Goal: Complete application form: Complete application form

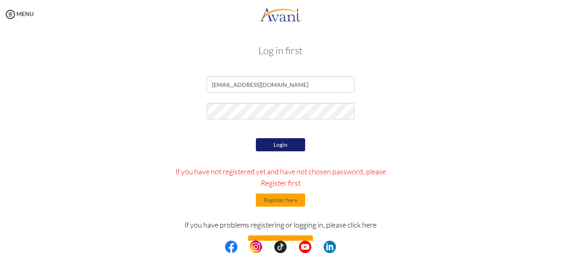
click at [270, 148] on button "Login" at bounding box center [280, 144] width 49 height 13
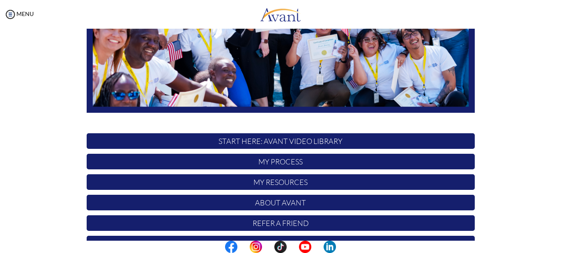
scroll to position [203, 0]
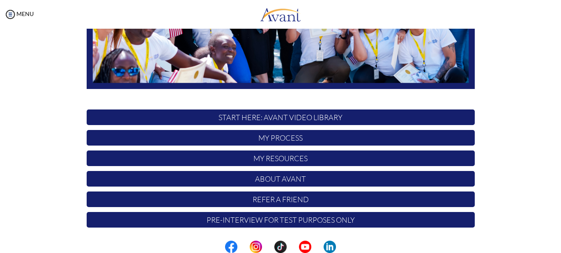
click at [270, 136] on p "My Process" at bounding box center [281, 138] width 388 height 16
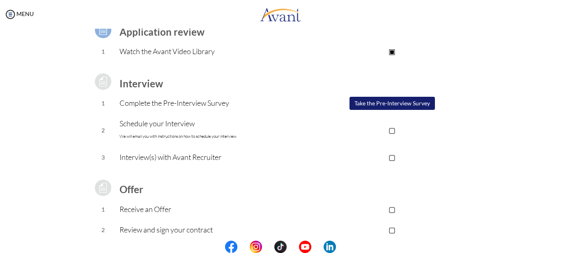
scroll to position [120, 0]
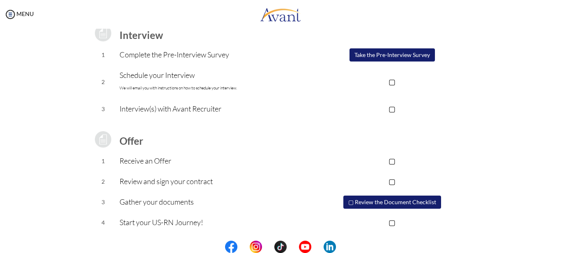
click at [384, 198] on button "▢ Review the Document Checklist" at bounding box center [392, 202] width 98 height 13
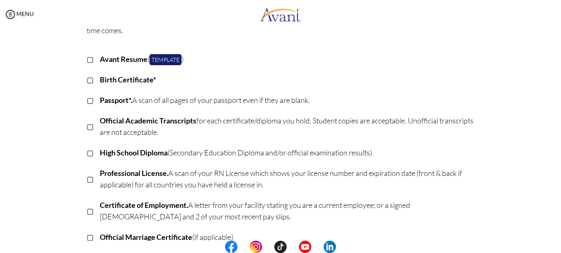
scroll to position [0, 0]
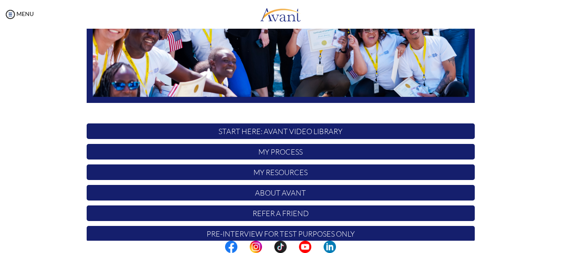
scroll to position [203, 0]
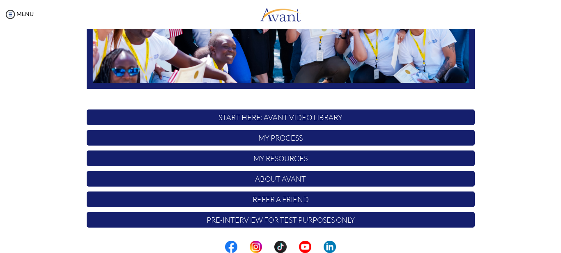
click at [285, 141] on p "My Process" at bounding box center [281, 138] width 388 height 16
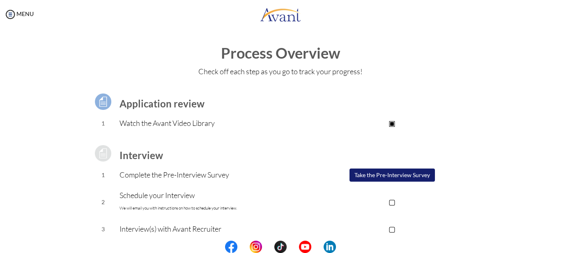
click at [375, 168] on td "▢ Take the Pre-Interview Survey" at bounding box center [392, 175] width 165 height 21
click at [378, 174] on button "Take the Pre-Interview Survey" at bounding box center [392, 175] width 85 height 13
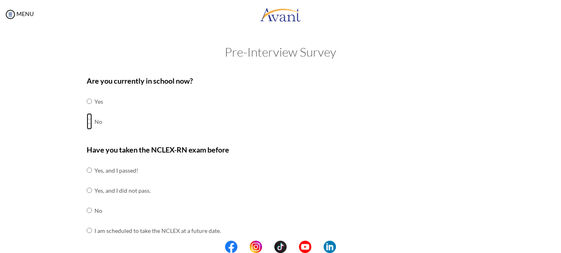
click at [87, 120] on input "radio" at bounding box center [89, 121] width 5 height 16
radio input "true"
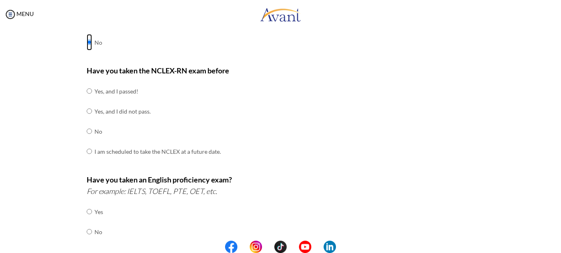
scroll to position [82, 0]
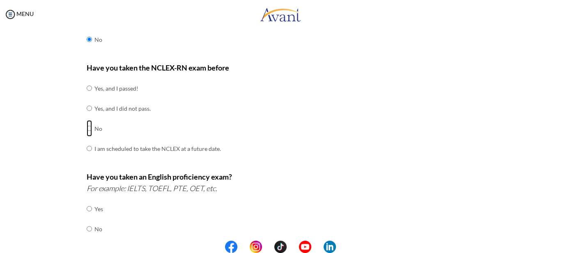
click at [87, 127] on input "radio" at bounding box center [89, 128] width 5 height 16
radio input "true"
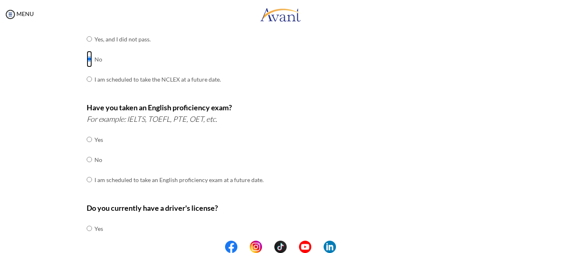
scroll to position [205, 0]
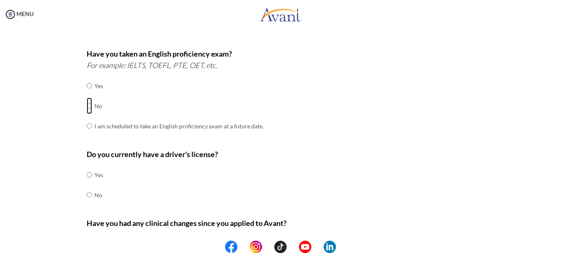
click at [87, 104] on input "radio" at bounding box center [89, 106] width 5 height 16
radio input "true"
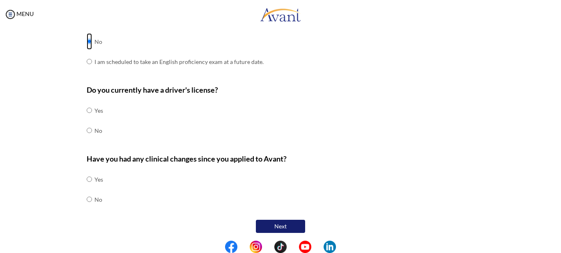
scroll to position [272, 0]
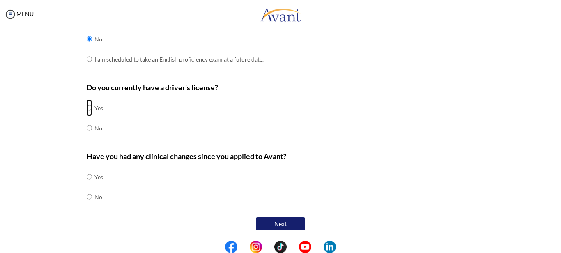
click at [87, 106] on input "radio" at bounding box center [89, 108] width 5 height 16
radio input "true"
click at [87, 196] on input "radio" at bounding box center [89, 197] width 5 height 16
radio input "true"
click at [274, 225] on button "Next" at bounding box center [280, 224] width 49 height 13
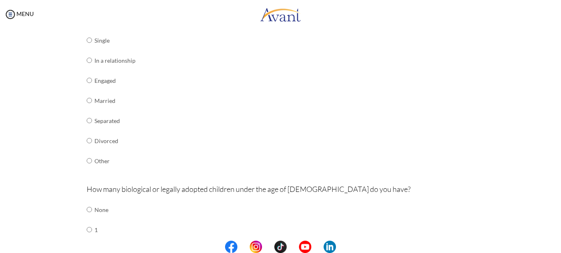
scroll to position [140, 0]
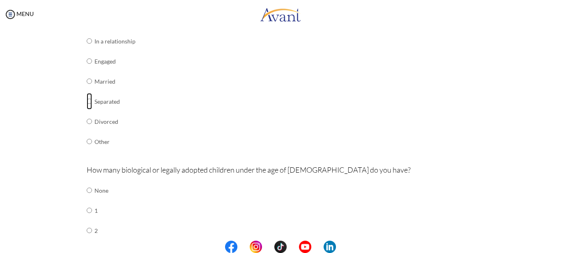
click at [87, 100] on input "radio" at bounding box center [89, 101] width 5 height 16
radio input "true"
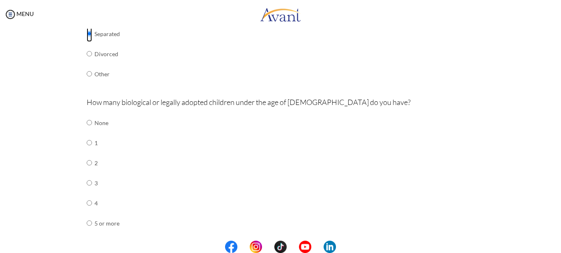
scroll to position [222, 0]
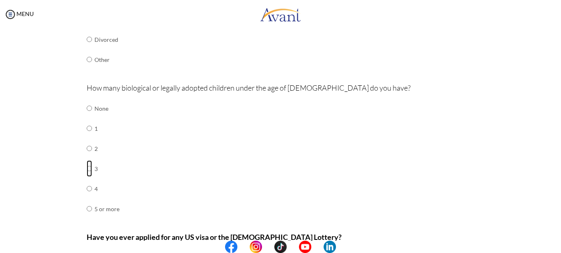
click at [87, 169] on input "radio" at bounding box center [89, 169] width 5 height 16
radio input "true"
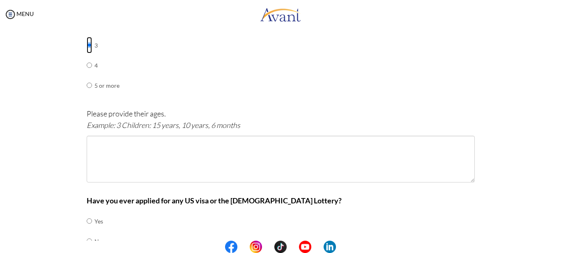
scroll to position [386, 0]
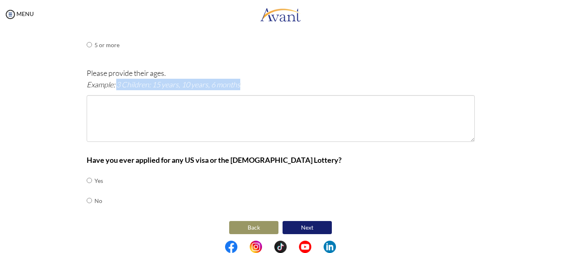
drag, startPoint x: 115, startPoint y: 85, endPoint x: 222, endPoint y: 93, distance: 107.1
click at [221, 93] on div "Please provide their ages. Example: 3 Children: 15 years, 10 years, 6 months" at bounding box center [281, 108] width 388 height 83
copy icon "3 Children: 15 years, 10 years, 6 months"
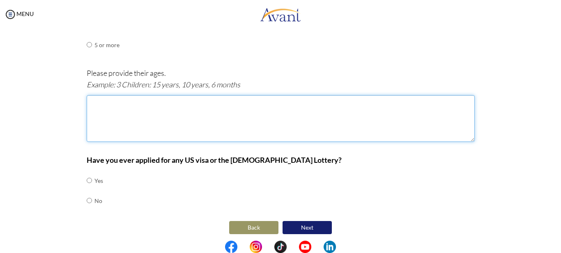
click at [117, 106] on textarea at bounding box center [281, 118] width 388 height 47
paste textarea "3 Children: 15 years, 10 years, 6 months"
click at [124, 103] on textarea "3 Children: 15 years, 10 years, 6 months" at bounding box center [281, 118] width 388 height 47
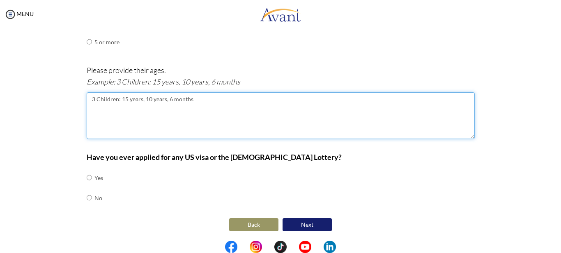
scroll to position [390, 0]
type textarea "3 Children: 15 years, 10 years, 6 months"
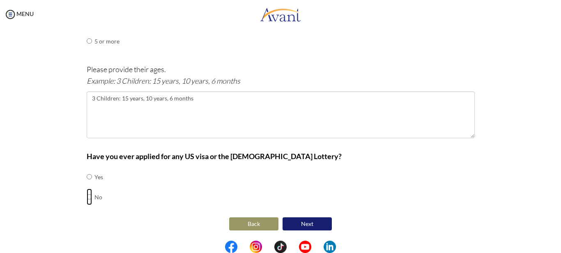
click at [87, 198] on input "radio" at bounding box center [89, 197] width 5 height 16
radio input "true"
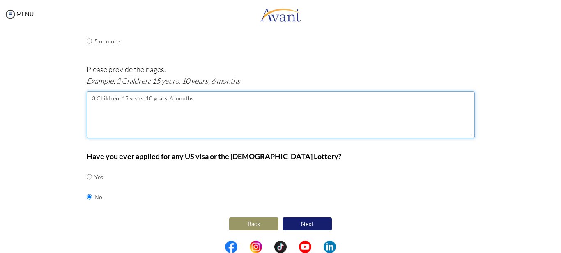
click at [124, 99] on textarea "3 Children: 15 years, 10 years, 6 months" at bounding box center [281, 115] width 388 height 47
click at [148, 99] on textarea "3 Children: 13 years, 10 years, 6 months" at bounding box center [281, 115] width 388 height 47
click at [166, 99] on textarea "3 Children: 13 years, 9 years, 6 months" at bounding box center [281, 115] width 388 height 47
click at [184, 95] on textarea "3 Children: 13 years, 9 years, 6months" at bounding box center [281, 115] width 388 height 47
type textarea "3 Children: 13 years, 9 years, 6years"
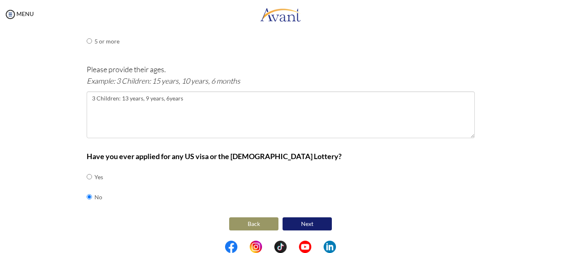
click at [296, 224] on button "Next" at bounding box center [307, 224] width 49 height 13
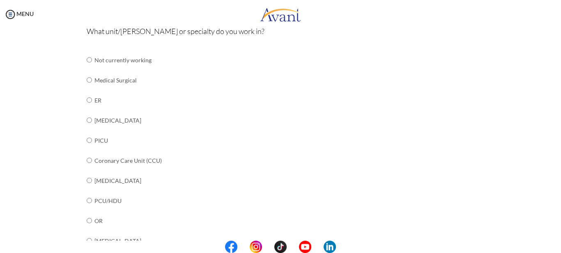
scroll to position [99, 0]
click at [87, 78] on input "radio" at bounding box center [89, 79] width 5 height 16
radio input "true"
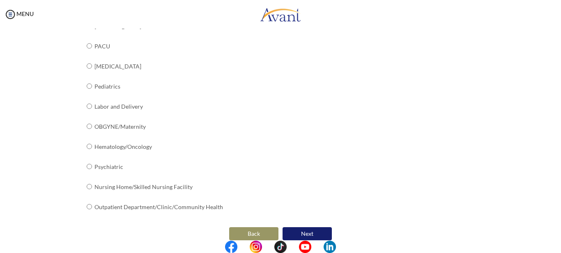
scroll to position [343, 0]
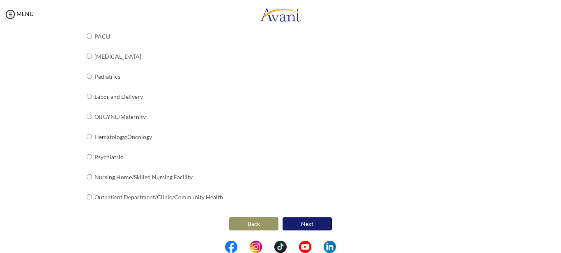
click at [310, 224] on button "Next" at bounding box center [307, 224] width 49 height 13
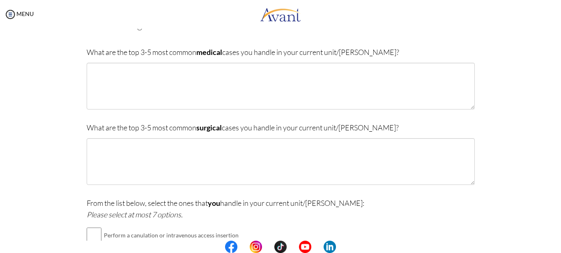
scroll to position [75, 0]
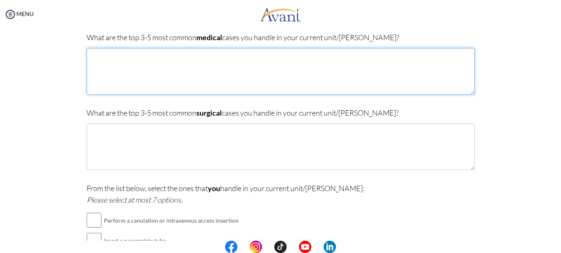
click at [173, 60] on textarea at bounding box center [281, 71] width 388 height 47
type textarea "h"
type textarea "hypertension diabetes hypoglycamia"
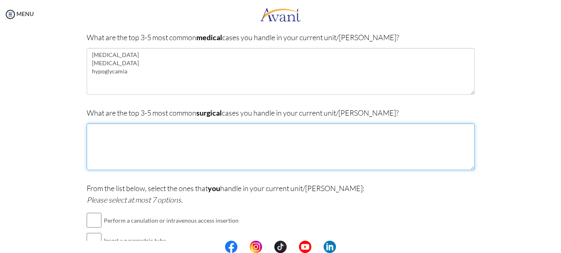
click at [104, 128] on textarea at bounding box center [281, 147] width 388 height 47
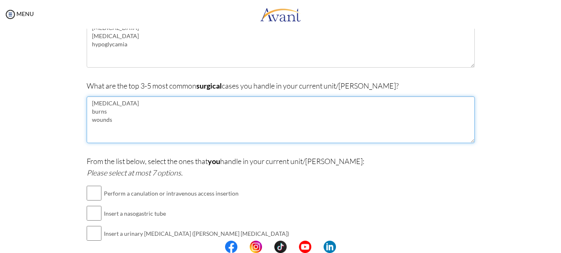
scroll to position [157, 0]
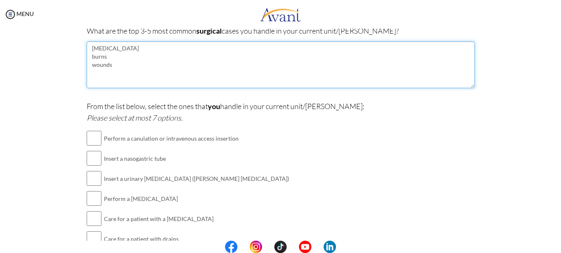
type textarea "fractures burns wounds"
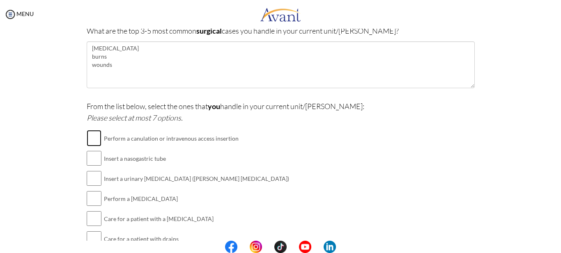
click at [97, 137] on input "checkbox" at bounding box center [94, 138] width 15 height 16
checkbox input "true"
click at [93, 161] on input "checkbox" at bounding box center [94, 158] width 15 height 16
checkbox input "true"
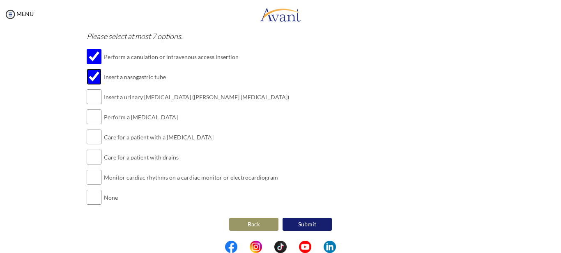
scroll to position [239, 0]
click at [92, 94] on input "checkbox" at bounding box center [94, 96] width 15 height 16
checkbox input "true"
click at [92, 120] on input "checkbox" at bounding box center [94, 116] width 15 height 16
checkbox input "true"
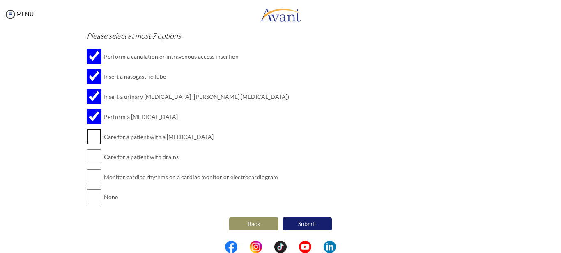
click at [93, 138] on input "checkbox" at bounding box center [94, 137] width 15 height 16
checkbox input "true"
click at [98, 161] on input "checkbox" at bounding box center [94, 157] width 15 height 16
checkbox input "true"
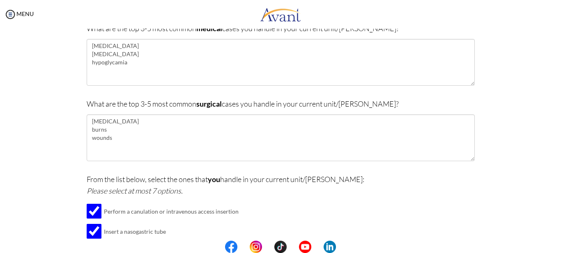
scroll to position [75, 0]
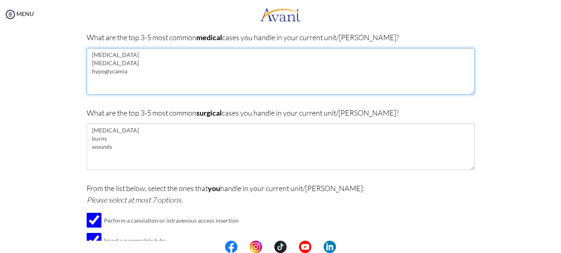
click at [108, 80] on textarea "hypertension diabetes hypoglycamia" at bounding box center [281, 71] width 388 height 47
click at [129, 72] on textarea "hypertension diabetes hypoglycamia" at bounding box center [281, 71] width 388 height 47
click at [117, 79] on textarea "hypertension diabetes hypoglycamia respiratoryastma,tb" at bounding box center [281, 71] width 388 height 47
click at [146, 79] on textarea "hypertension diabetes hypoglycamia respiratory-astma,tb" at bounding box center [281, 71] width 388 height 47
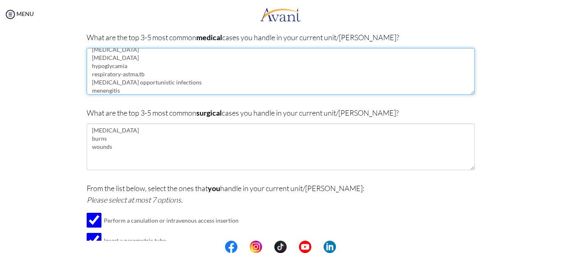
type textarea "hypertension diabetes hypoglycamia respiratory-astma,tb HIV opportunistic infec…"
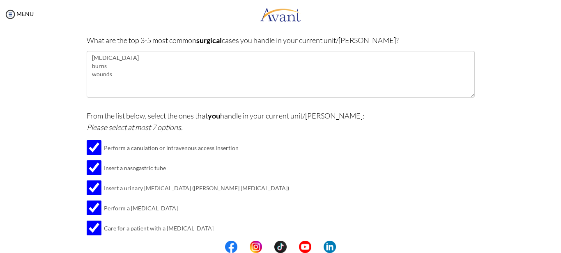
scroll to position [239, 0]
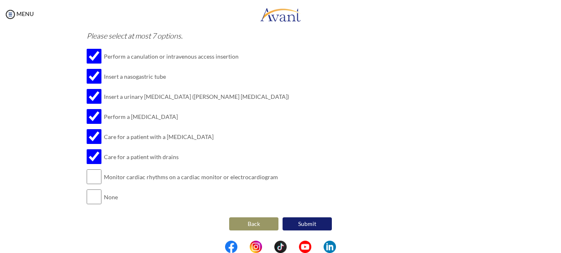
click at [316, 222] on button "Submit" at bounding box center [307, 224] width 49 height 13
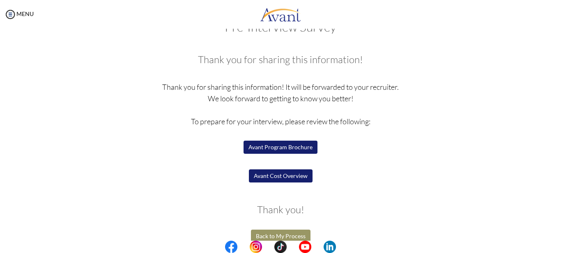
scroll to position [37, 0]
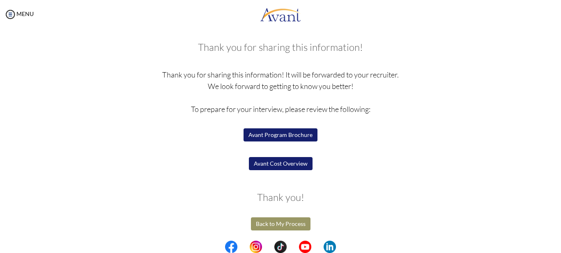
click at [282, 226] on button "Back to My Process" at bounding box center [281, 224] width 60 height 13
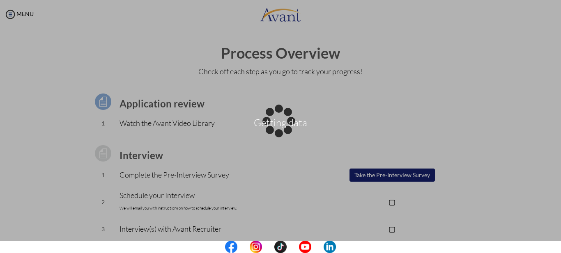
click at [286, 133] on div "Getting data" at bounding box center [281, 127] width 12 height 12
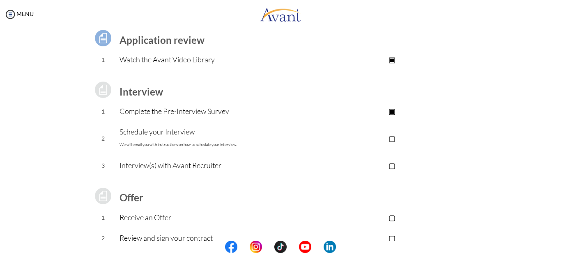
scroll to position [82, 0]
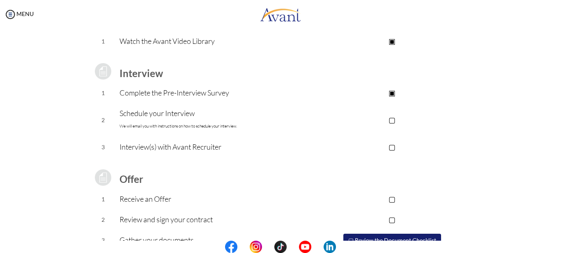
click at [391, 121] on p "▢" at bounding box center [392, 120] width 165 height 12
click at [391, 93] on p "▣" at bounding box center [392, 93] width 165 height 12
click at [391, 94] on p "▣" at bounding box center [392, 93] width 165 height 12
click at [391, 121] on p "▣" at bounding box center [392, 120] width 165 height 12
click at [391, 121] on p "▢" at bounding box center [392, 120] width 165 height 12
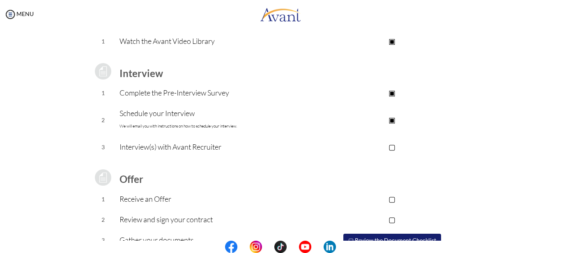
click at [233, 152] on p "Interview(s) with Avant Recruiter" at bounding box center [215, 147] width 190 height 12
click at [391, 146] on p "▢" at bounding box center [392, 147] width 165 height 12
click at [389, 148] on p "▣" at bounding box center [392, 147] width 165 height 12
click at [394, 124] on p "▣" at bounding box center [392, 120] width 165 height 12
click at [389, 97] on p "▣" at bounding box center [392, 93] width 165 height 12
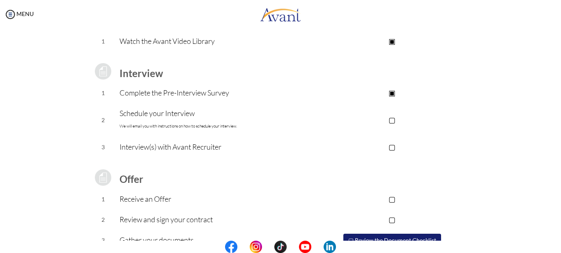
click at [381, 40] on p "▣" at bounding box center [392, 41] width 165 height 12
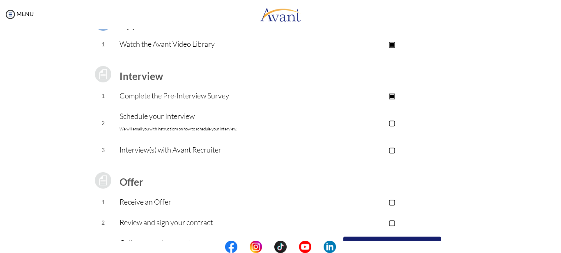
scroll to position [0, 0]
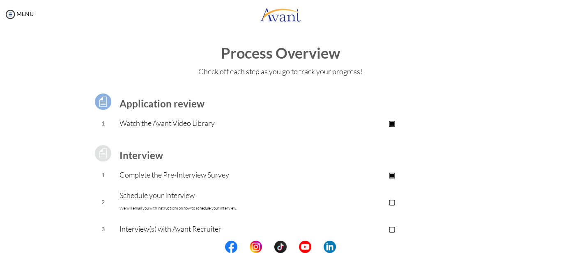
click at [493, 140] on div "Application review 1 Watch the Avant Video Library ▣ Avant Video Library Interv…" at bounding box center [280, 218] width 481 height 272
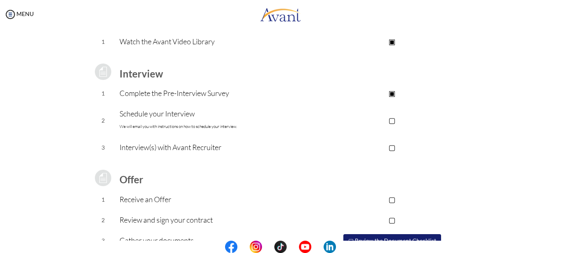
scroll to position [82, 0]
click at [391, 120] on p "▢" at bounding box center [392, 120] width 165 height 12
click at [453, 191] on td "▢" at bounding box center [392, 199] width 165 height 21
click at [257, 151] on p "Interview(s) with Avant Recruiter" at bounding box center [215, 147] width 190 height 12
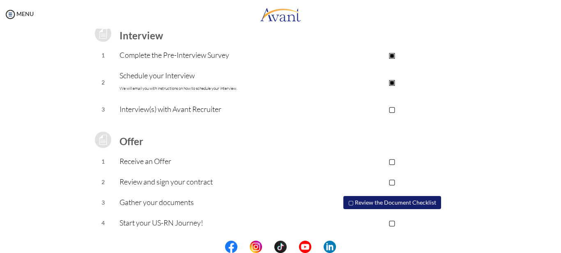
scroll to position [120, 0]
click at [140, 165] on p "Receive an Offer" at bounding box center [215, 161] width 190 height 12
click at [141, 160] on p "Receive an Offer" at bounding box center [215, 161] width 190 height 12
click at [200, 185] on p "Review and sign your contract" at bounding box center [215, 182] width 190 height 12
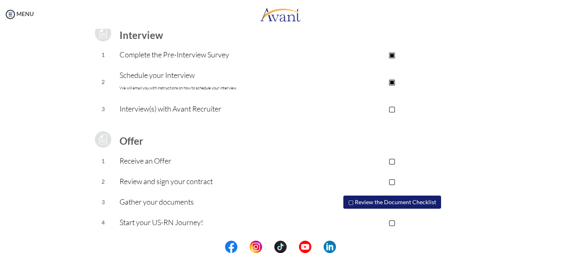
click at [534, 156] on div "Process Overview Check off each step as you go to track your progress! Applicat…" at bounding box center [280, 100] width 545 height 350
click at [369, 203] on button "▢ Review the Document Checklist" at bounding box center [392, 202] width 98 height 13
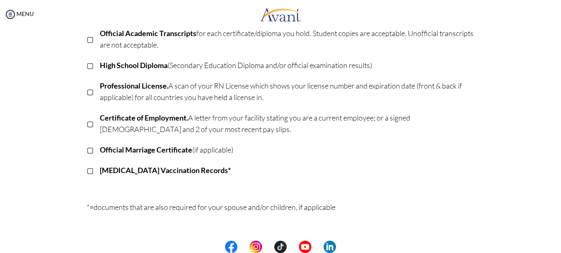
scroll to position [0, 0]
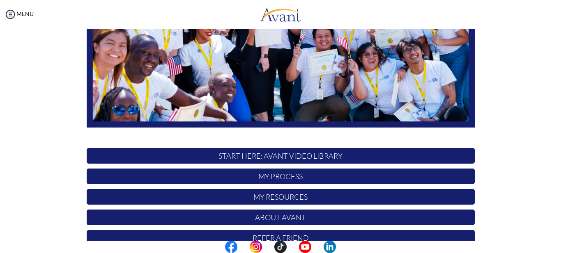
scroll to position [203, 0]
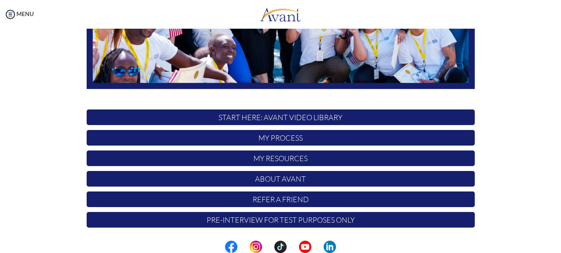
click at [306, 219] on p "Pre-Interview for test purposes only" at bounding box center [281, 220] width 388 height 16
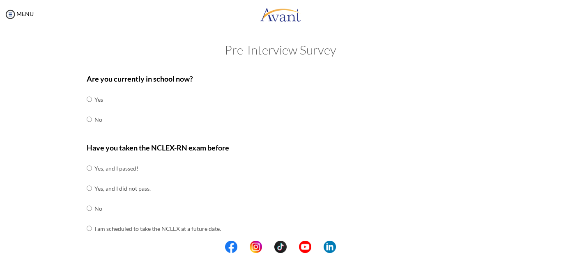
scroll to position [0, 0]
